Goal: Check status: Check status

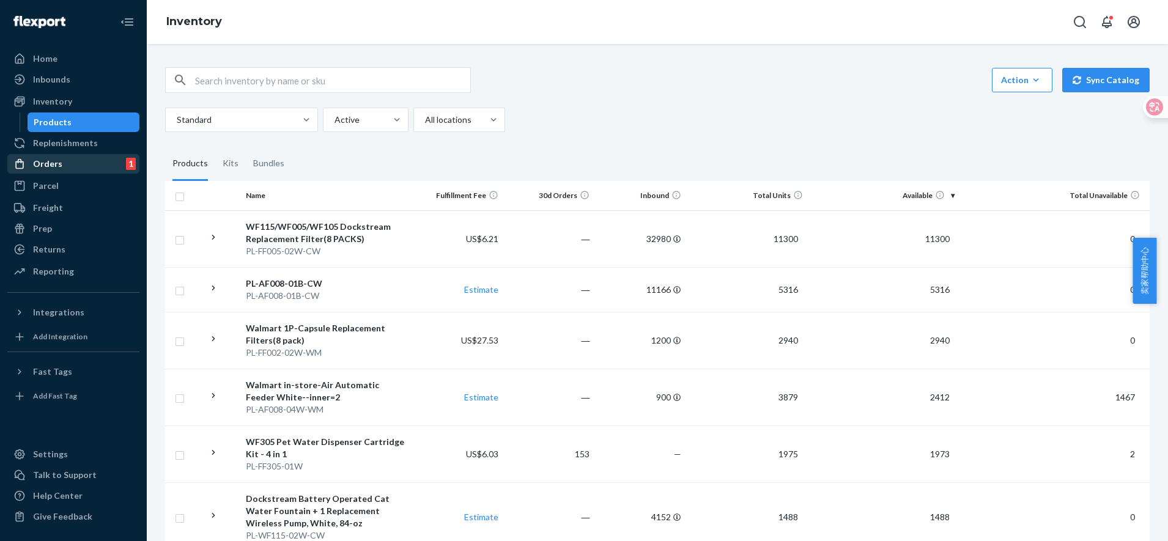
click at [35, 161] on div "Orders" at bounding box center [47, 164] width 29 height 12
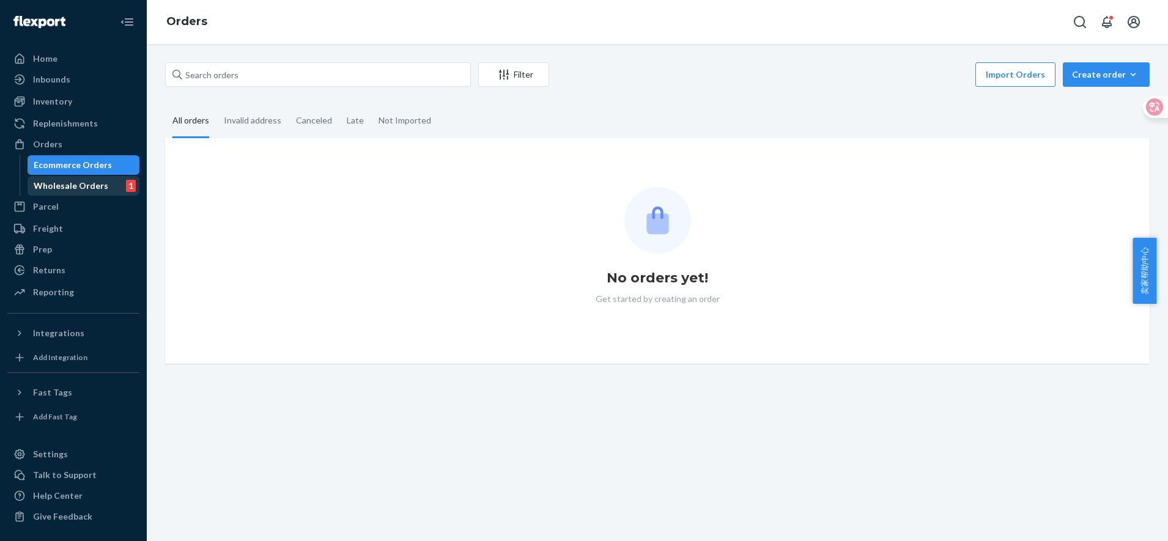
click at [89, 179] on div "Wholesale Orders 1" at bounding box center [84, 185] width 110 height 17
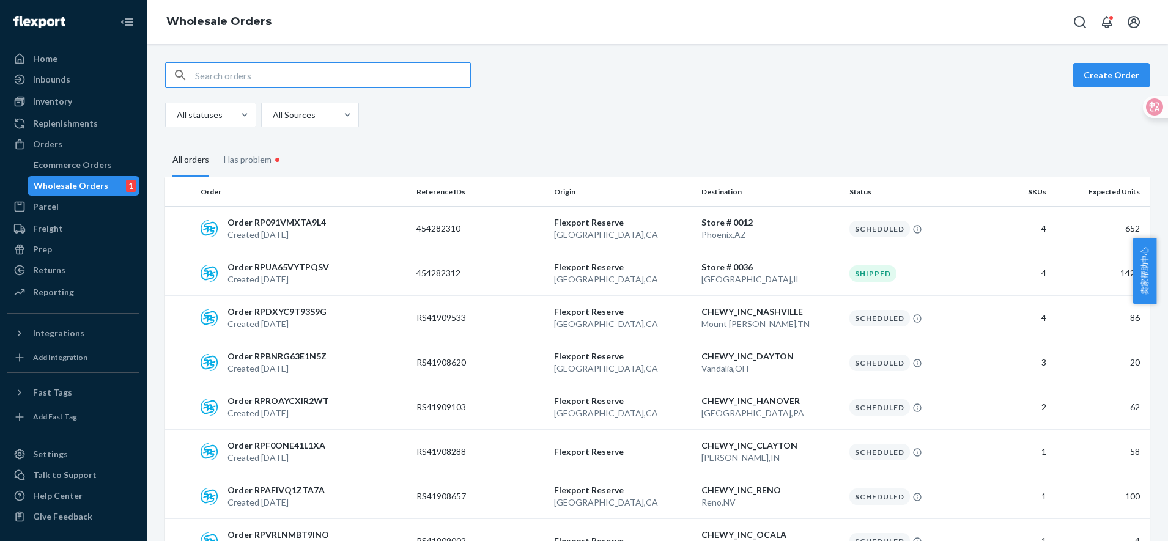
click at [286, 84] on input "text" at bounding box center [332, 75] width 275 height 24
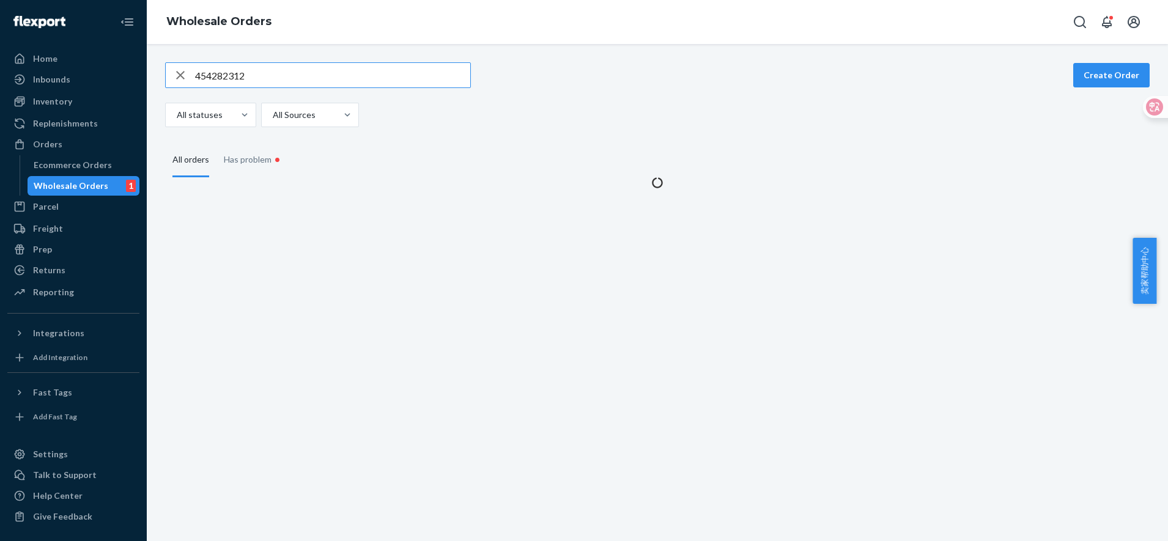
type input "454282312"
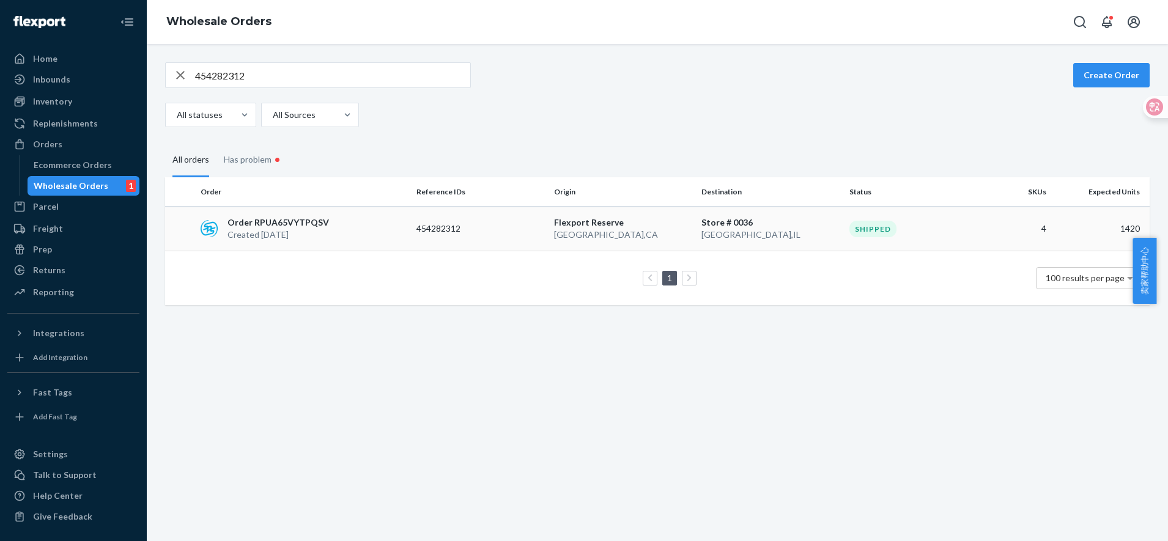
click at [501, 233] on p "454282312" at bounding box center [465, 229] width 98 height 12
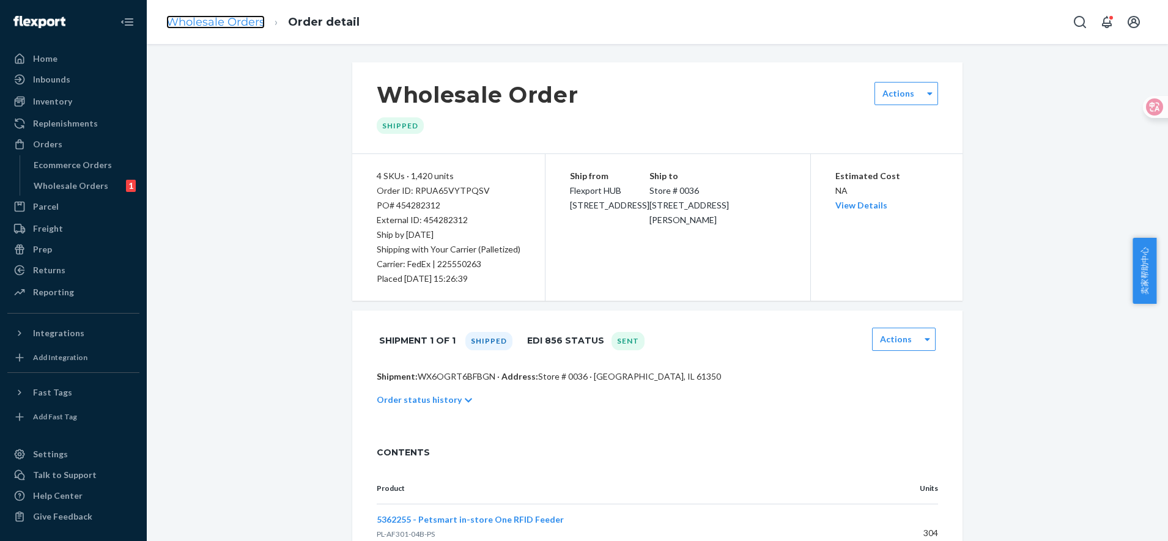
click at [230, 23] on link "Wholesale Orders" at bounding box center [215, 21] width 98 height 13
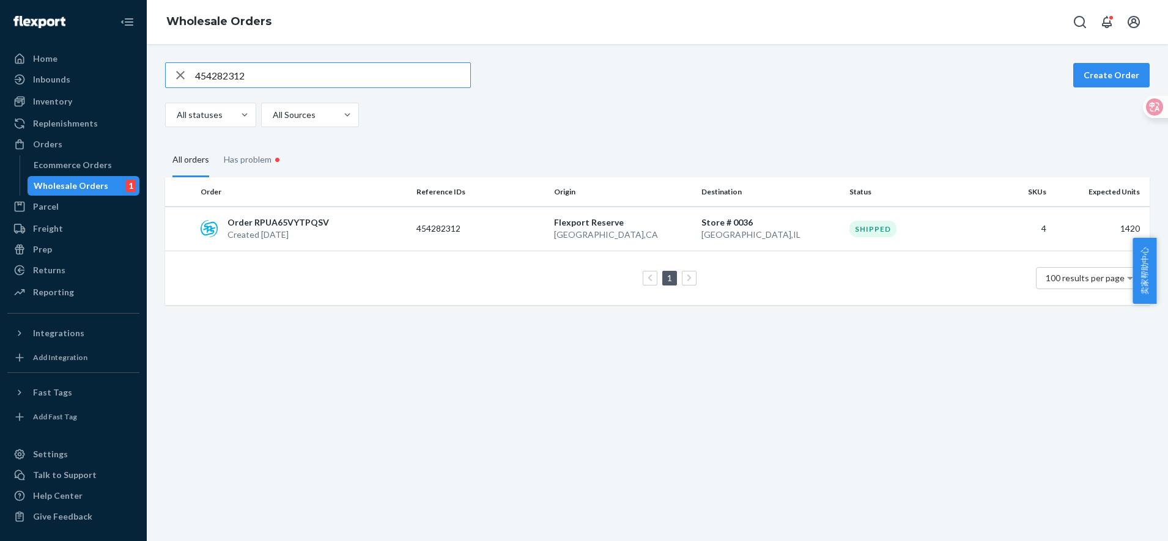
click at [277, 72] on input "454282312" at bounding box center [332, 75] width 275 height 24
click at [331, 219] on div "Order RPUA65VYTPQSV Created [DATE]" at bounding box center [304, 228] width 216 height 24
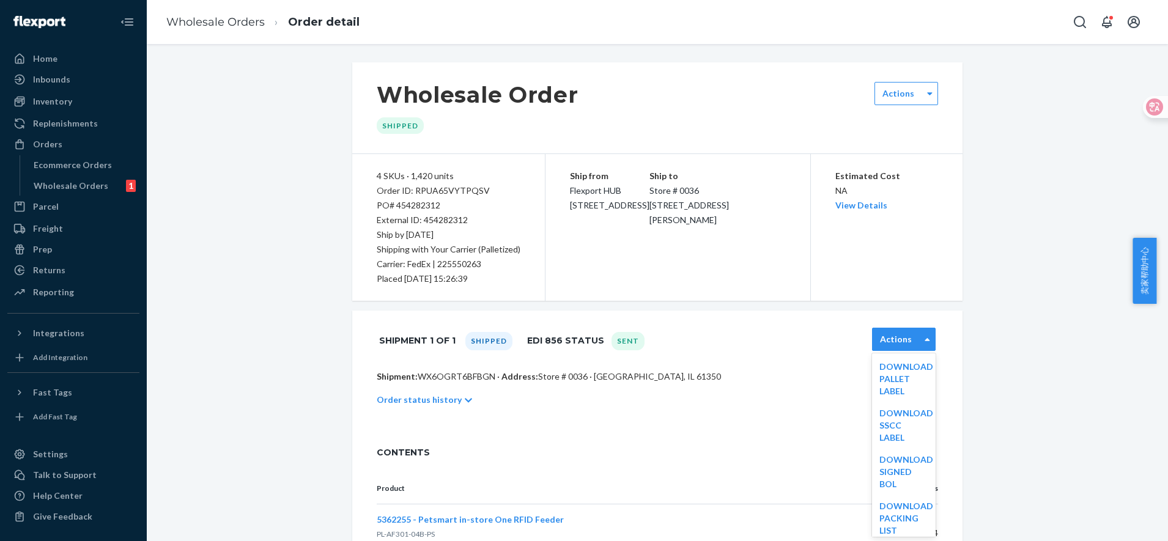
click at [887, 340] on label "Actions" at bounding box center [896, 339] width 32 height 12
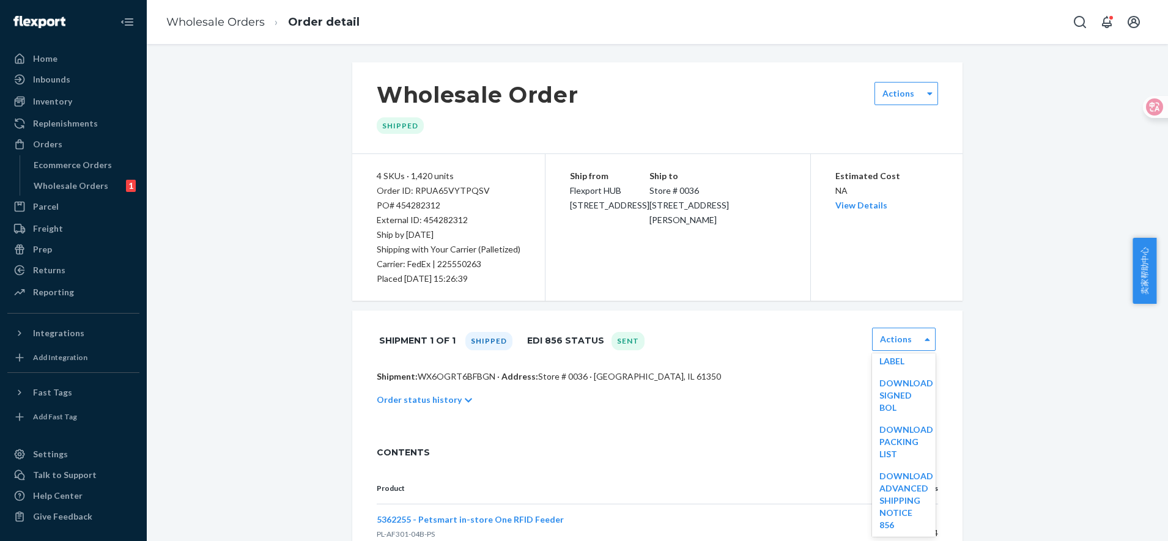
click at [750, 367] on div "Shipment 1 of 1 Shipped EDI 856 Status Sent option [object Object] focused, 3 o…" at bounding box center [657, 341] width 610 height 60
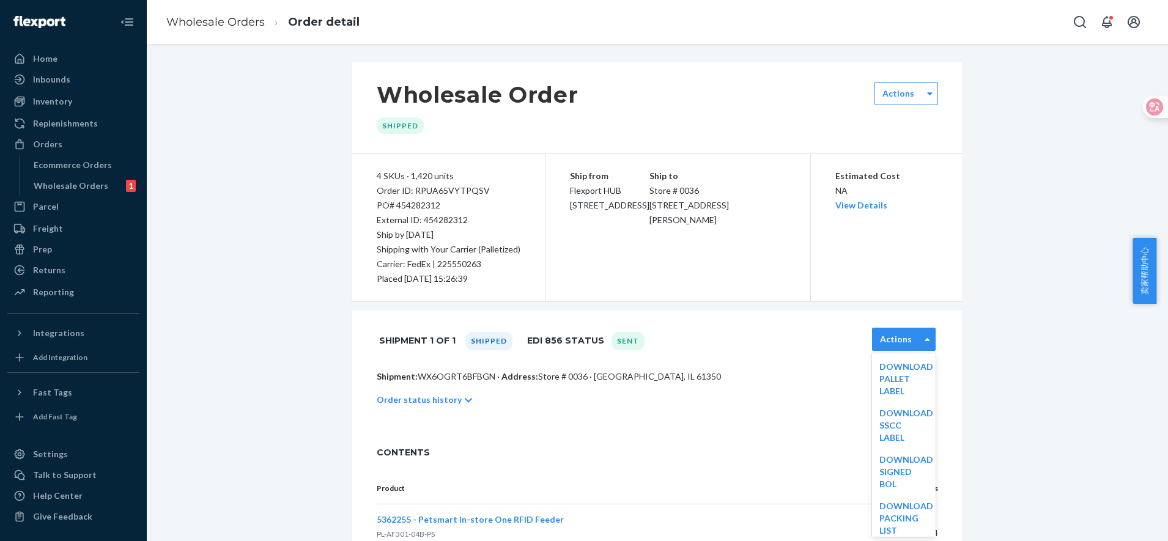
click at [913, 333] on div "Actions" at bounding box center [896, 339] width 47 height 12
click at [698, 369] on div "Shipment 1 of 1 Shipped EDI 856 Status Sent option [object Object] focused, 1 o…" at bounding box center [657, 341] width 610 height 60
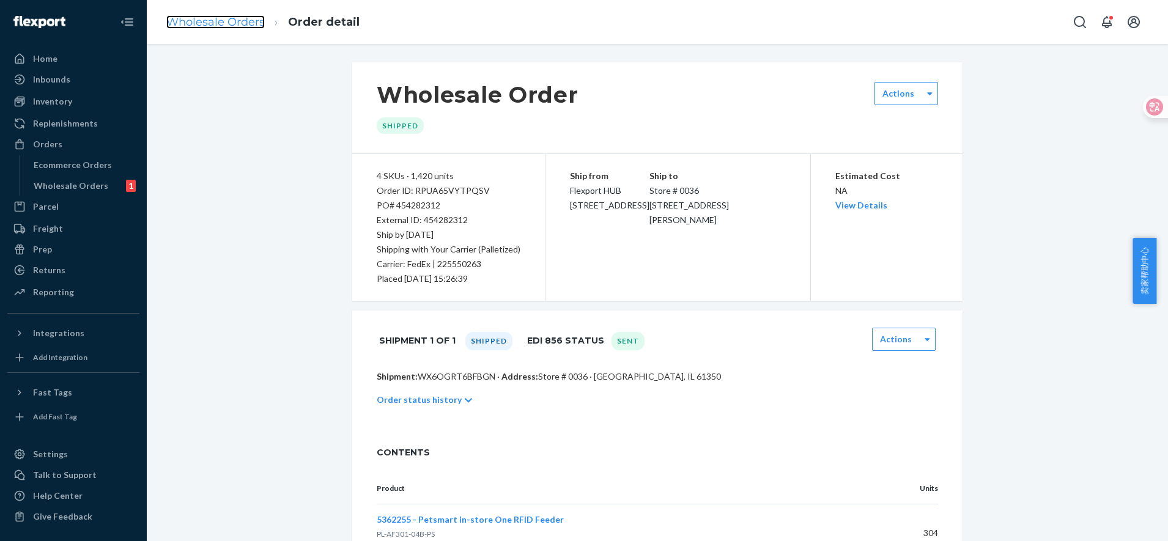
click at [213, 18] on link "Wholesale Orders" at bounding box center [215, 21] width 98 height 13
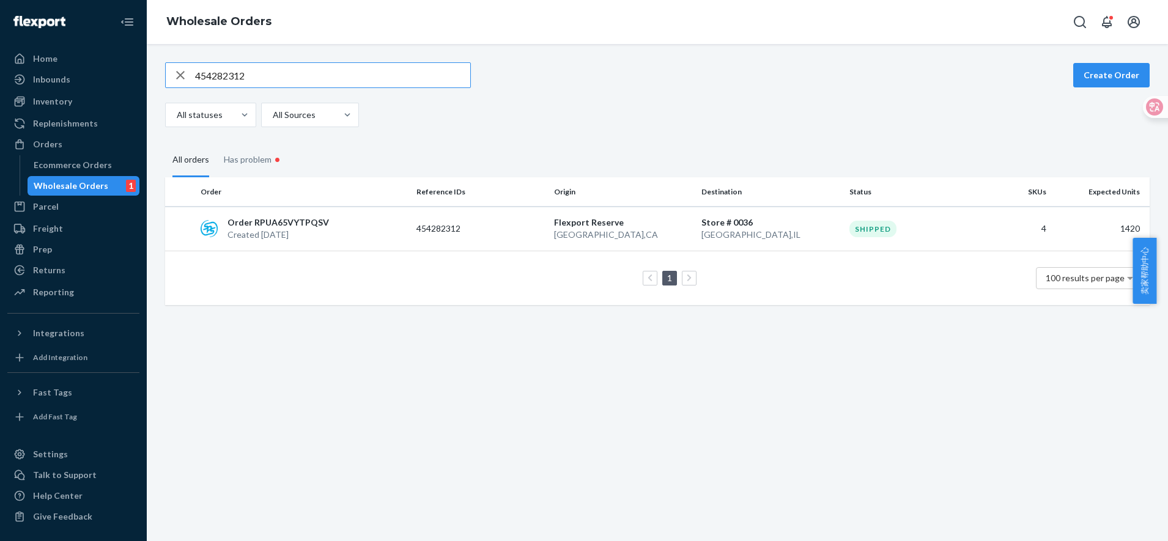
click at [273, 74] on input "454282312" at bounding box center [332, 75] width 275 height 24
drag, startPoint x: 180, startPoint y: 75, endPoint x: 262, endPoint y: 76, distance: 82.0
click at [182, 75] on icon "button" at bounding box center [180, 75] width 9 height 9
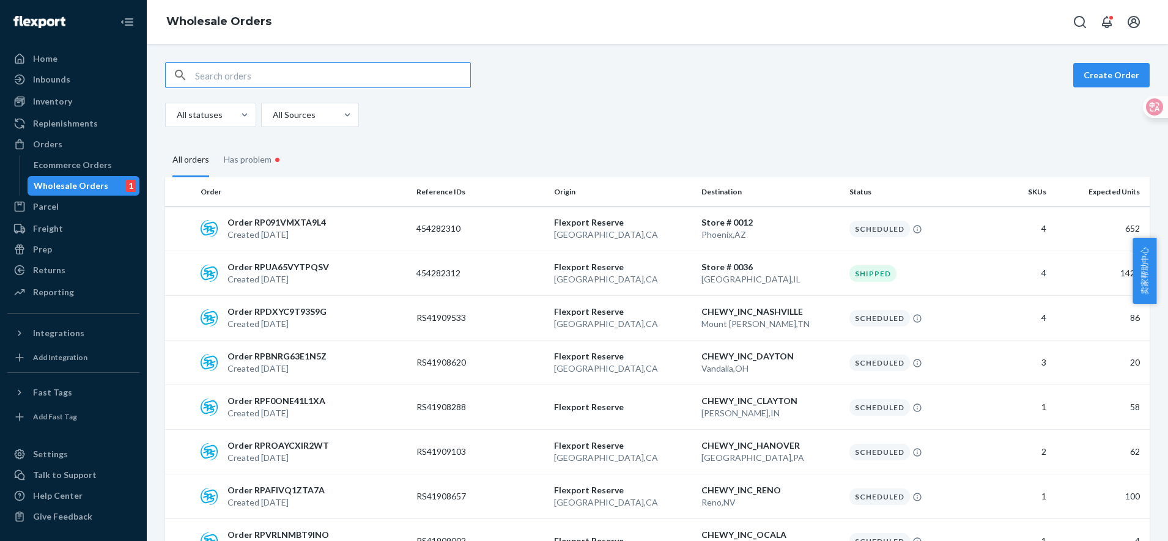
drag, startPoint x: 299, startPoint y: 62, endPoint x: 286, endPoint y: 81, distance: 22.9
click at [298, 62] on div "Create Order All statuses All Sources All orders Has problem • Order Reference …" at bounding box center [657, 292] width 1021 height 497
click at [281, 81] on input "text" at bounding box center [332, 75] width 275 height 24
paste input "454283012"
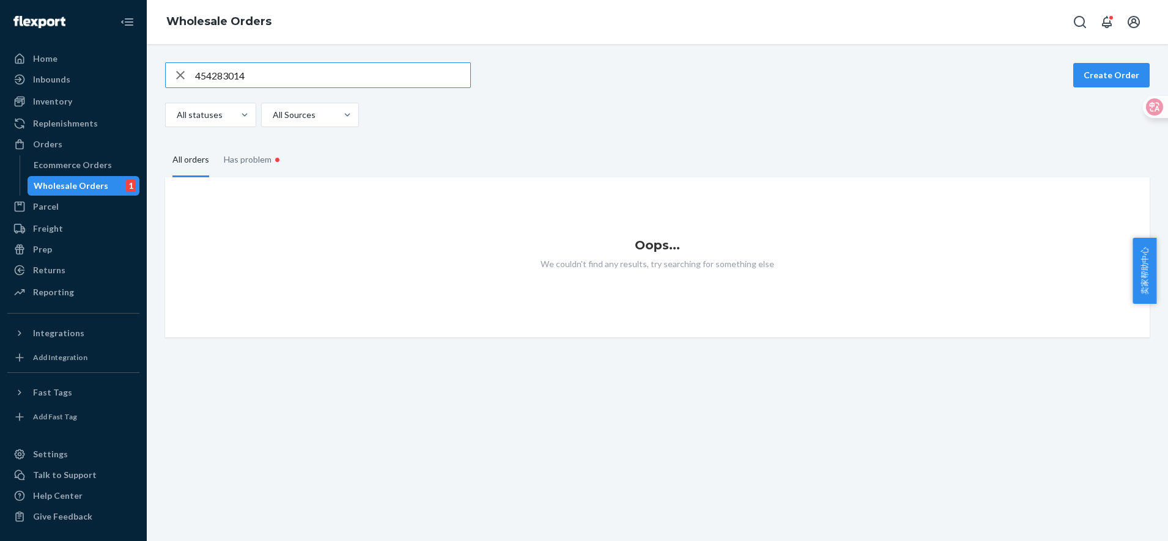
click at [286, 76] on input "454283014" at bounding box center [332, 75] width 275 height 24
type input "454283014"
click at [278, 76] on input "454283014" at bounding box center [332, 75] width 275 height 24
click at [76, 164] on div "Ecommerce Orders" at bounding box center [73, 165] width 78 height 12
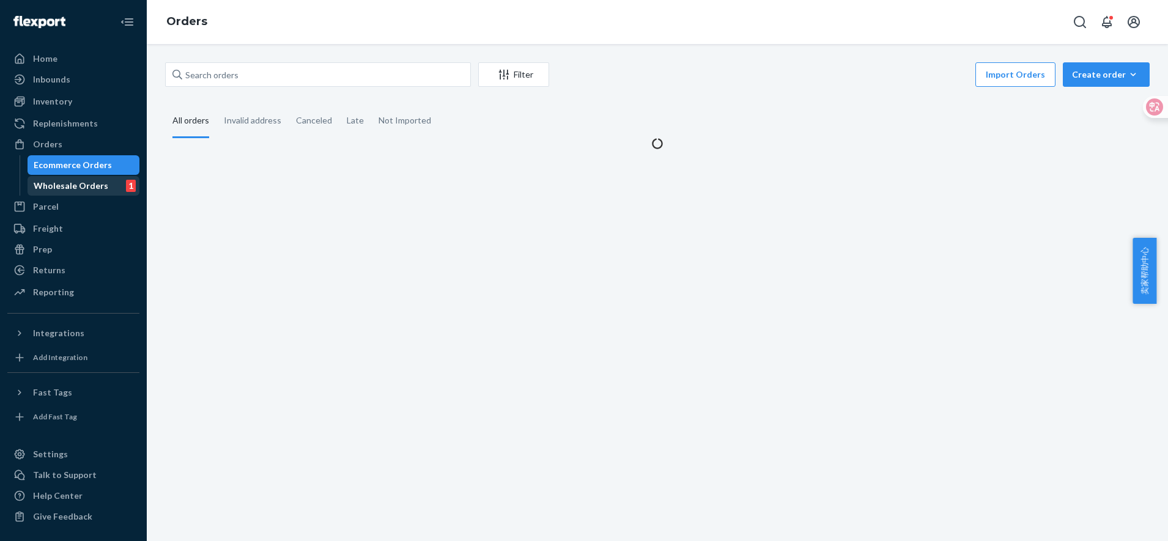
click at [79, 185] on div "Wholesale Orders" at bounding box center [71, 186] width 75 height 12
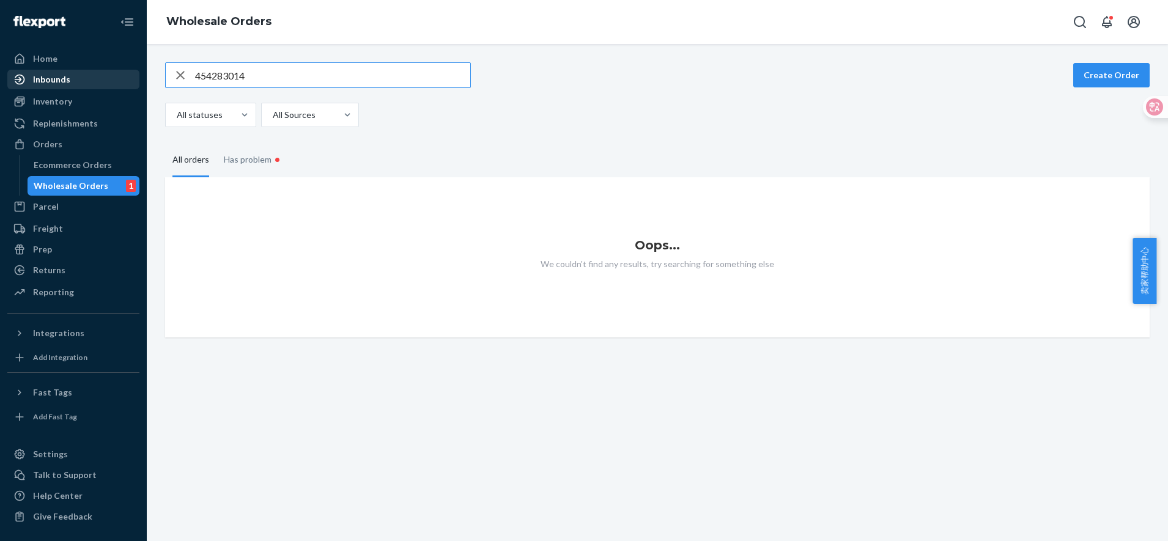
drag, startPoint x: 305, startPoint y: 79, endPoint x: 113, endPoint y: 71, distance: 192.8
click at [113, 71] on div "Home Inbounds Shipping Plans Problems Inventory Products Replenishments Orders …" at bounding box center [584, 270] width 1168 height 541
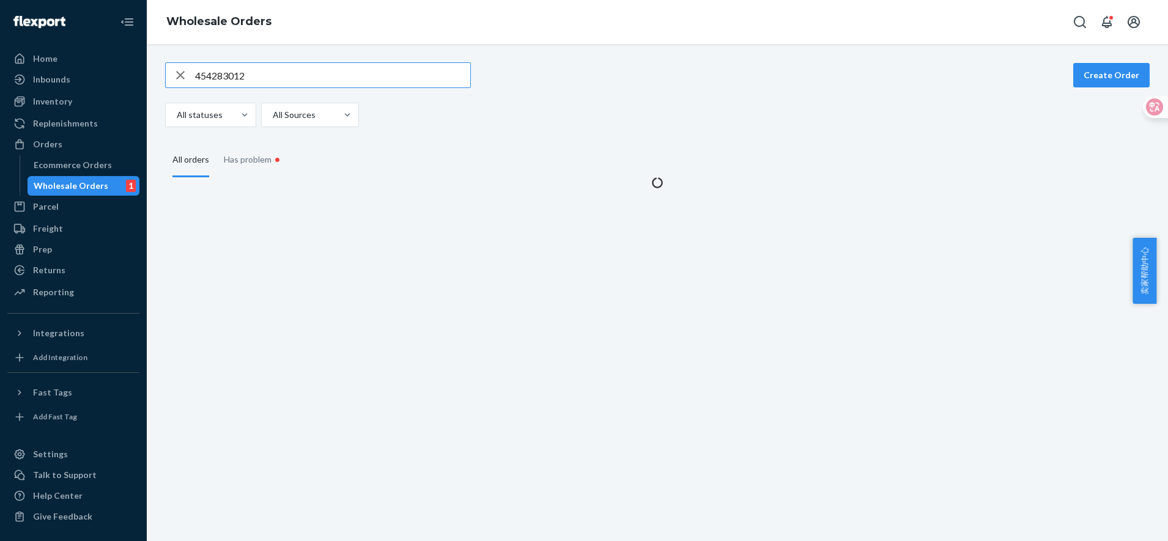
click at [287, 76] on input "454283012" at bounding box center [332, 75] width 275 height 24
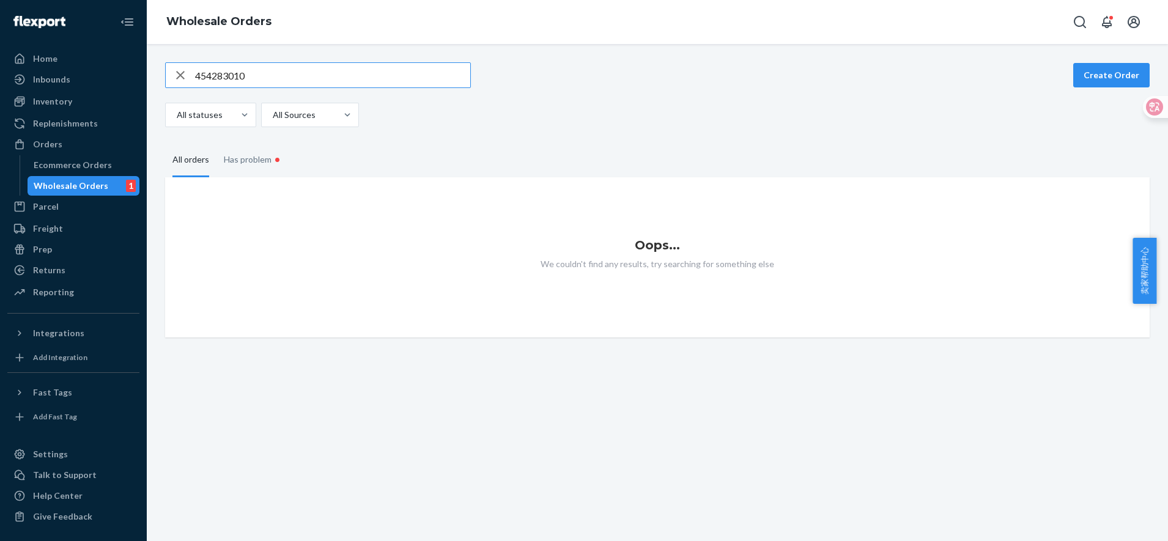
drag, startPoint x: 292, startPoint y: 75, endPoint x: 123, endPoint y: 43, distance: 172.3
click at [123, 43] on div "Home Inbounds Shipping Plans Problems Inventory Products Replenishments Orders …" at bounding box center [584, 270] width 1168 height 541
click at [299, 76] on input "454283010" at bounding box center [332, 75] width 275 height 24
drag, startPoint x: 276, startPoint y: 71, endPoint x: 74, endPoint y: 45, distance: 203.4
click at [99, 42] on div "Home Inbounds Shipping Plans Problems Inventory Products Replenishments Orders …" at bounding box center [584, 270] width 1168 height 541
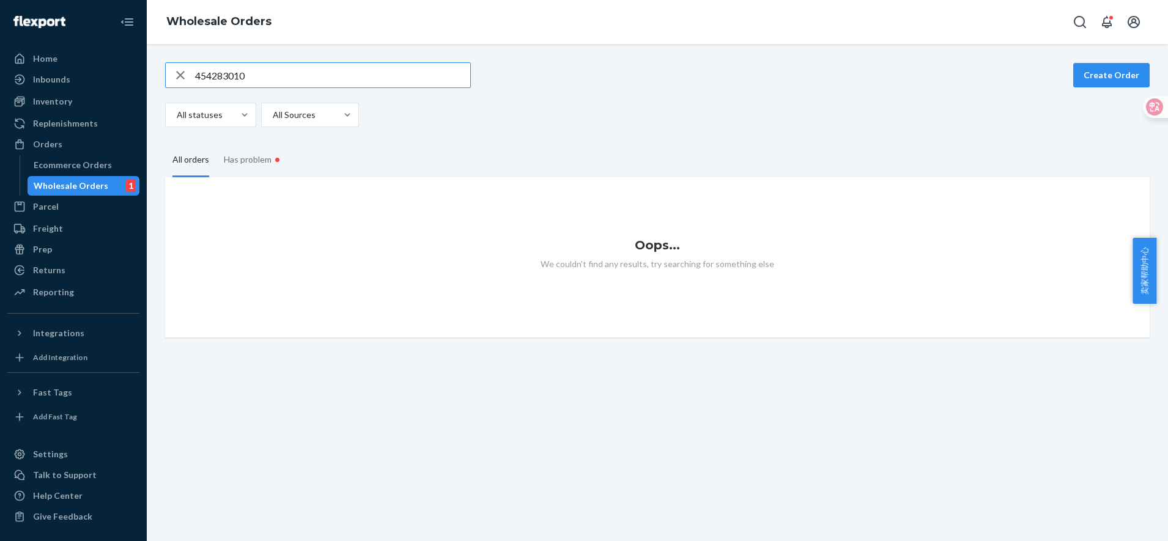
paste input "23"
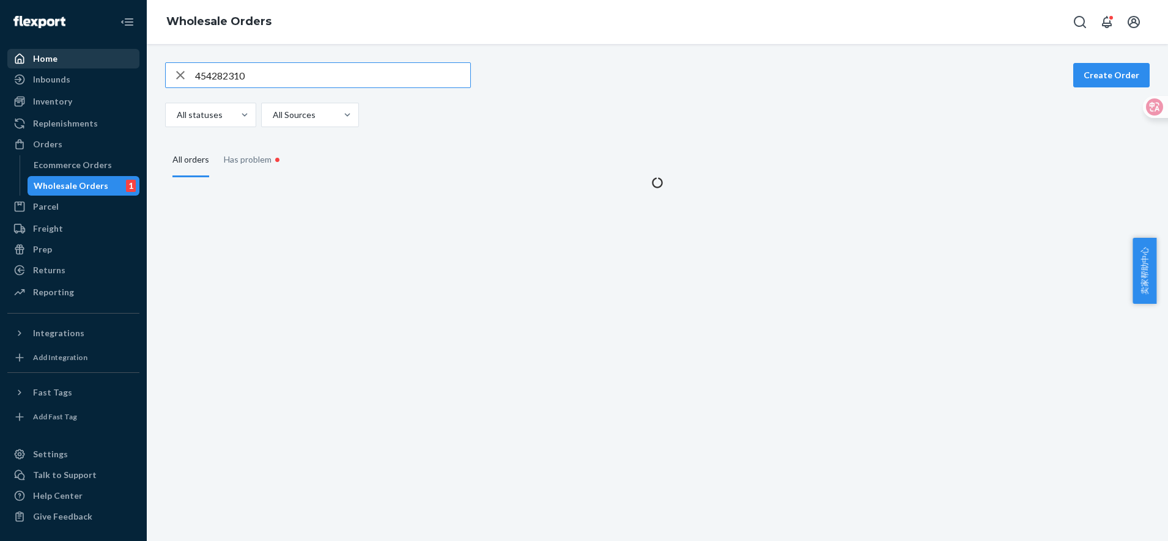
type input "454282310"
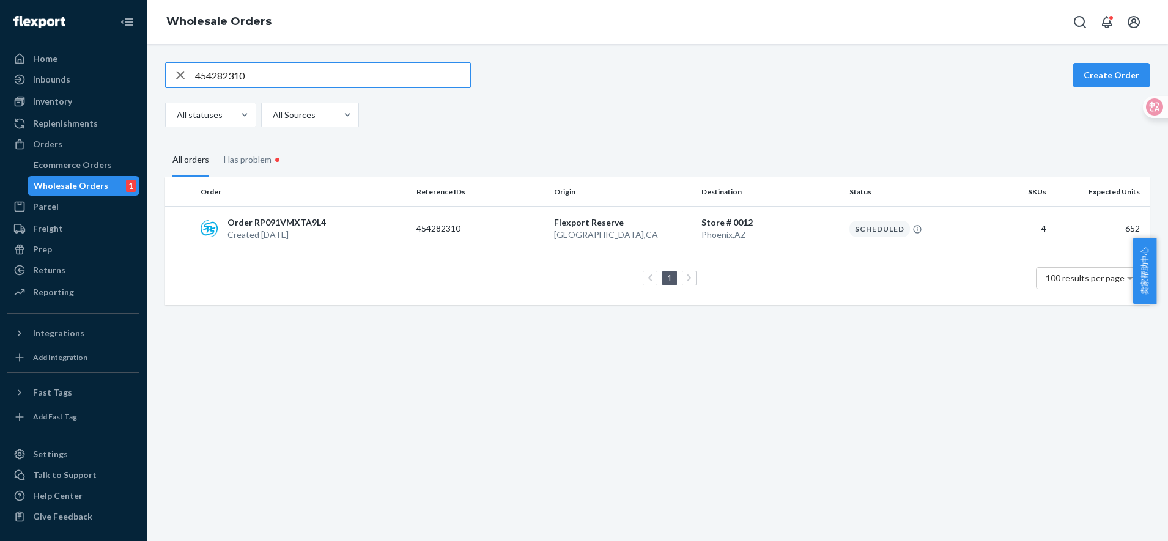
click at [296, 79] on input "454282310" at bounding box center [332, 75] width 275 height 24
click at [486, 233] on p "454282310" at bounding box center [465, 229] width 98 height 12
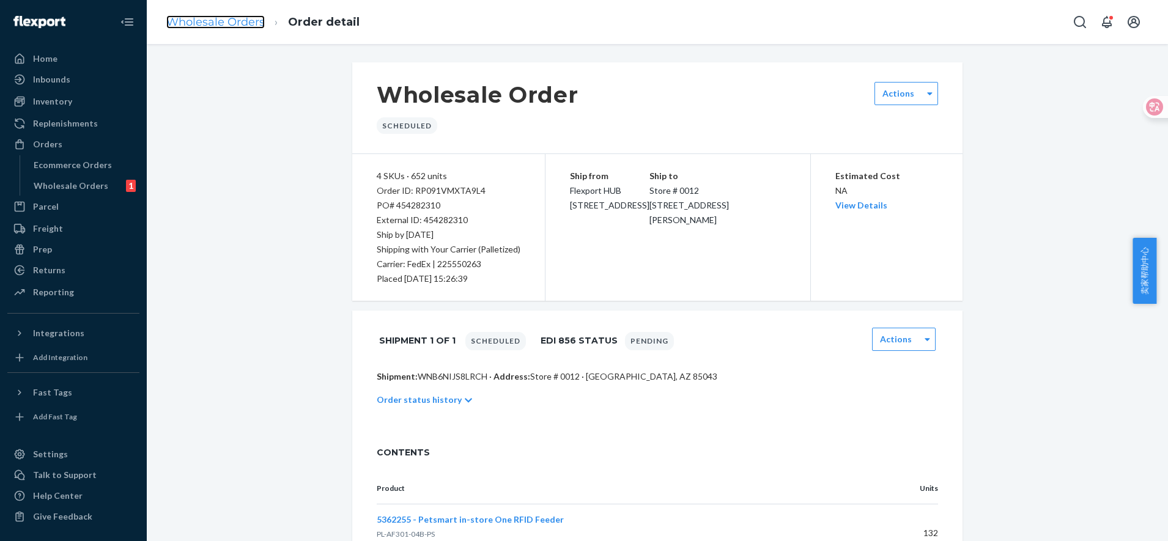
click at [236, 23] on link "Wholesale Orders" at bounding box center [215, 21] width 98 height 13
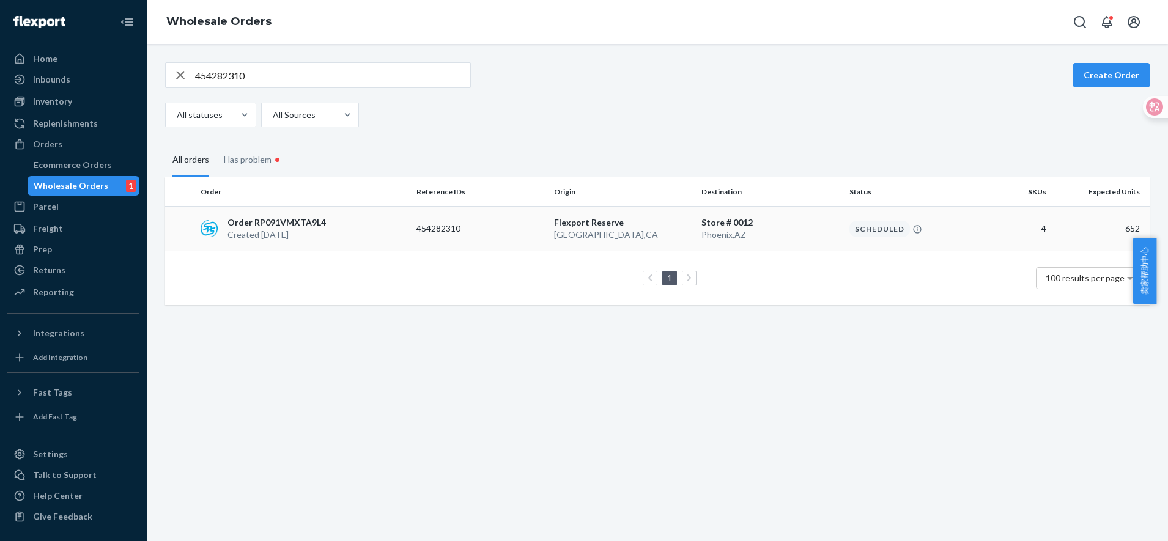
click at [750, 239] on p "[GEOGRAPHIC_DATA] , [GEOGRAPHIC_DATA]" at bounding box center [770, 235] width 138 height 12
